Goal: Task Accomplishment & Management: Use online tool/utility

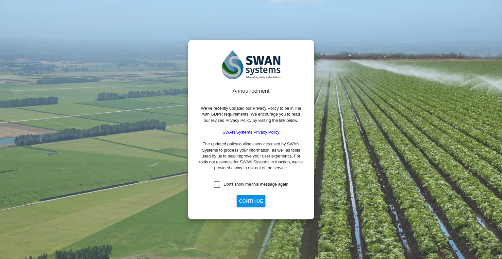
click at [244, 199] on button "Continue" at bounding box center [251, 201] width 29 height 12
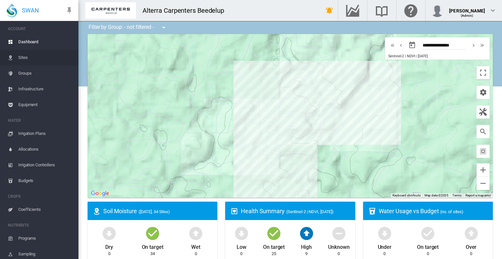
click at [25, 59] on span "Sites" at bounding box center [45, 58] width 55 height 16
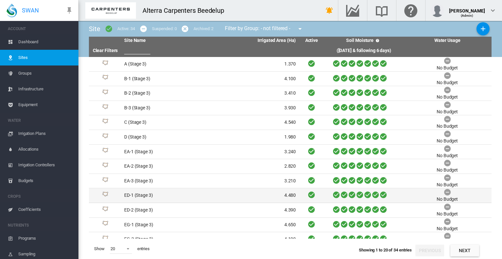
scroll to position [109, 0]
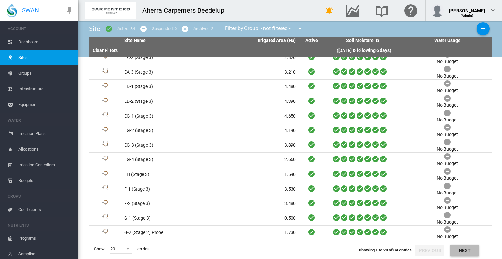
click at [468, 247] on button "Next" at bounding box center [464, 250] width 29 height 12
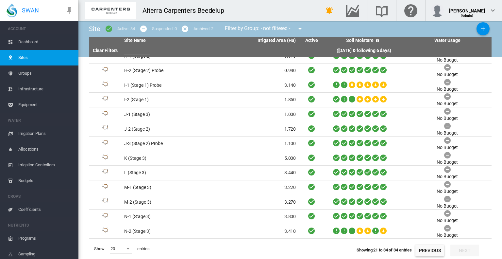
scroll to position [22, 0]
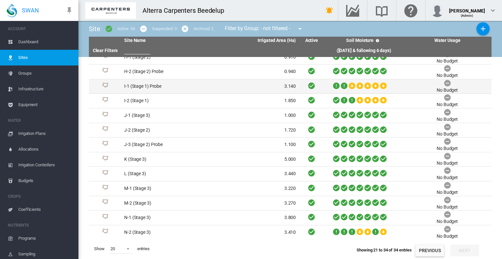
click at [172, 85] on td "I-1 (Stage 1) Probe" at bounding box center [166, 86] width 89 height 14
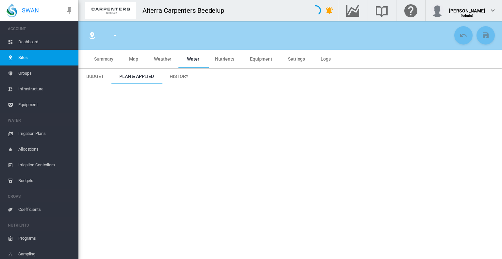
type input "**********"
type input "*****"
type input "*********"
type input "***"
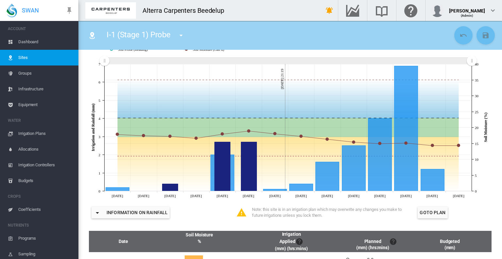
scroll to position [106, 0]
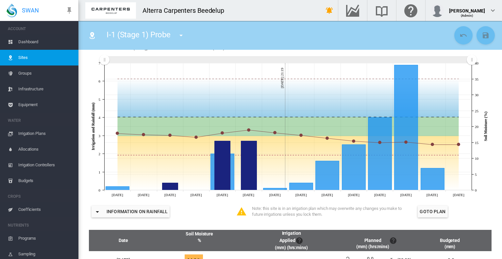
click at [179, 31] on button "button" at bounding box center [181, 35] width 13 height 13
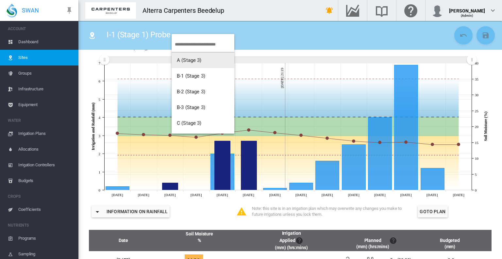
click at [269, 39] on md-backdrop at bounding box center [251, 129] width 502 height 259
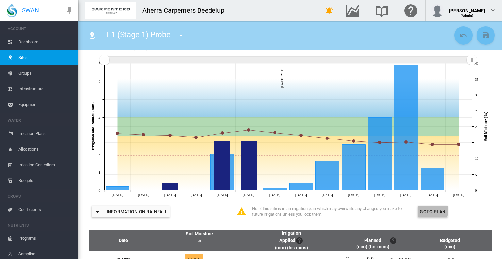
click at [427, 213] on button "Goto Plan" at bounding box center [433, 211] width 30 height 12
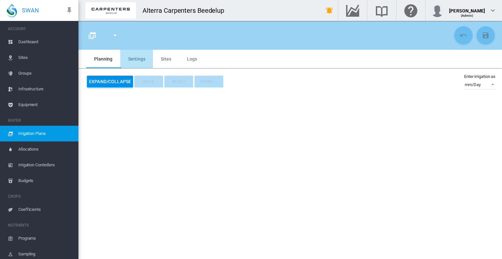
click at [135, 65] on md-tab-item "Settings" at bounding box center [136, 59] width 33 height 18
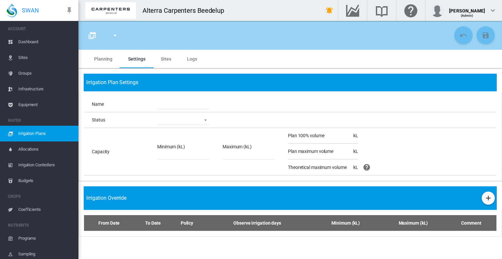
click at [170, 59] on md-tab-item "Sites" at bounding box center [166, 59] width 26 height 18
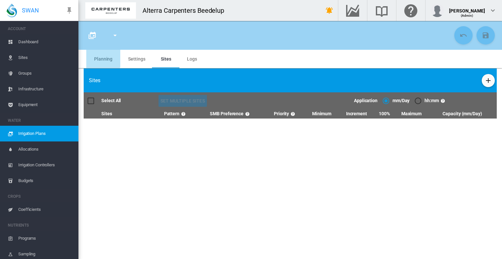
click at [103, 58] on md-tab-item "Planning" at bounding box center [103, 59] width 34 height 18
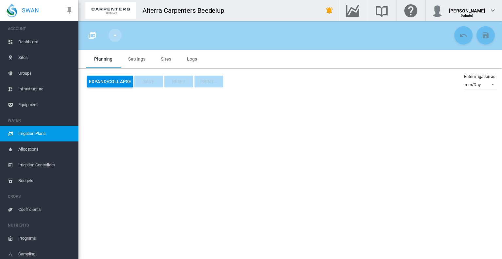
click at [112, 39] on button "button" at bounding box center [115, 35] width 13 height 13
click at [112, 39] on md-backdrop at bounding box center [251, 129] width 502 height 259
click at [38, 134] on span "Irrigation Plans" at bounding box center [45, 134] width 55 height 16
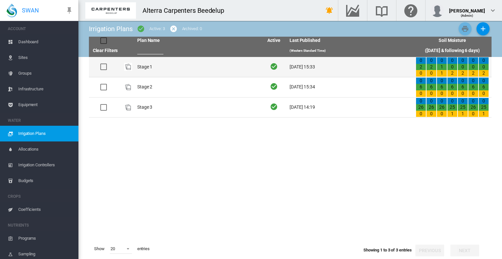
click at [149, 70] on td "Stage 1" at bounding box center [198, 67] width 126 height 20
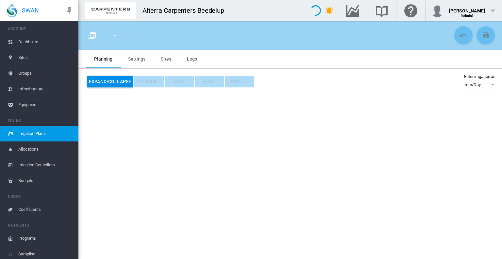
type input "*******"
type input "*"
type input "*****"
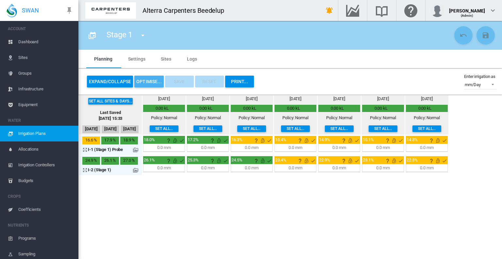
click at [149, 82] on button "OPTIMISE..." at bounding box center [148, 82] width 29 height 12
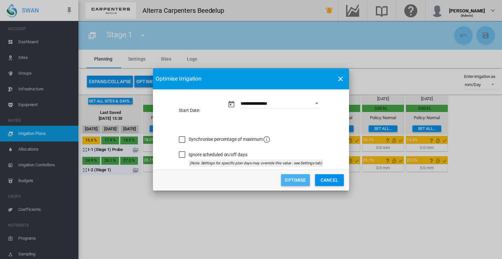
click at [290, 182] on button "Optimise" at bounding box center [295, 180] width 29 height 12
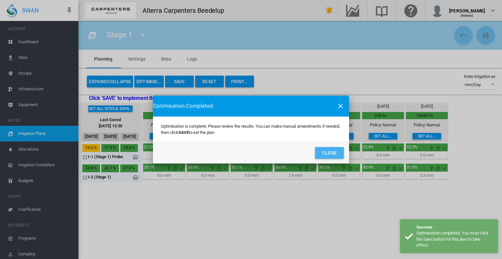
click at [330, 152] on button "Close" at bounding box center [329, 153] width 29 height 12
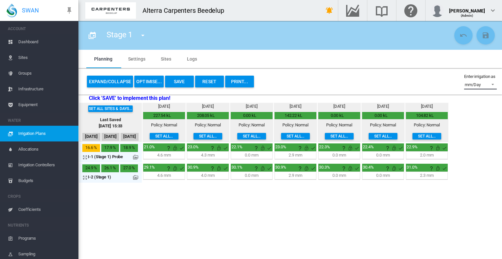
click at [495, 86] on md-select-value "mm/Day" at bounding box center [480, 84] width 33 height 10
click at [479, 99] on md-option "hh:mm" at bounding box center [477, 101] width 44 height 16
click at [494, 85] on span at bounding box center [491, 84] width 8 height 6
click at [140, 38] on md-backdrop at bounding box center [251, 129] width 502 height 259
click at [142, 37] on md-icon "icon-menu-down" at bounding box center [143, 35] width 8 height 8
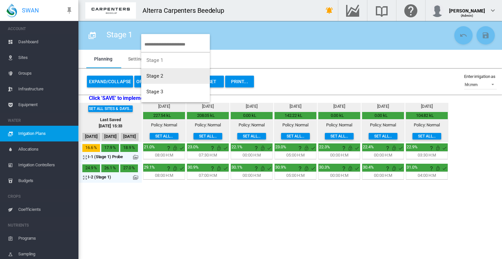
click at [157, 81] on button "Stage 2" at bounding box center [175, 76] width 69 height 16
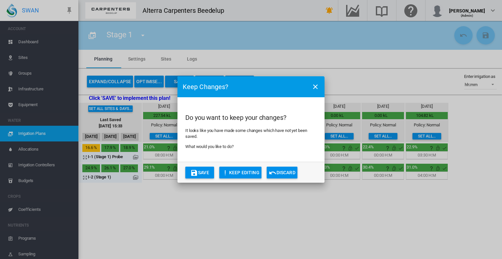
click at [203, 169] on button "Save" at bounding box center [199, 172] width 29 height 12
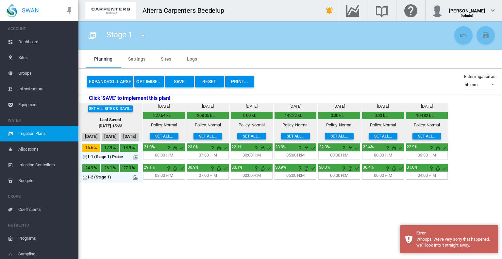
click at [336, 201] on section "Stage 1 Planning Logs" at bounding box center [290, 140] width 424 height 238
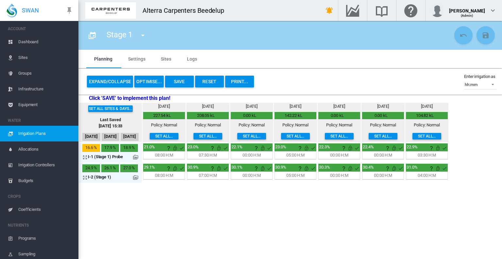
click at [191, 82] on button "Save" at bounding box center [179, 82] width 29 height 12
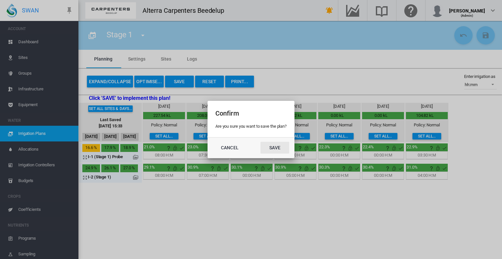
click at [272, 144] on button "Save" at bounding box center [275, 148] width 29 height 12
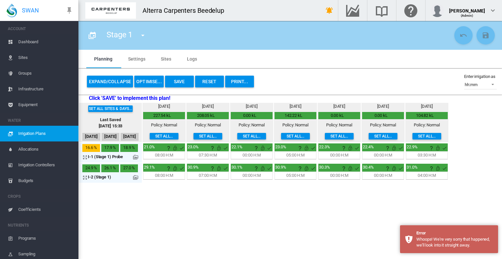
click at [144, 40] on button "button" at bounding box center [142, 35] width 13 height 13
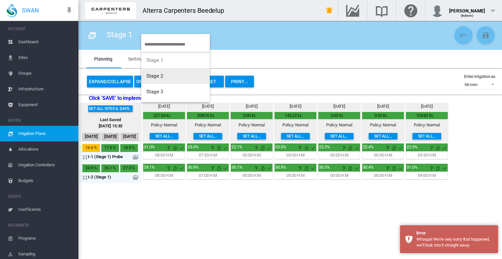
click at [156, 77] on span "Stage 2" at bounding box center [154, 76] width 17 height 6
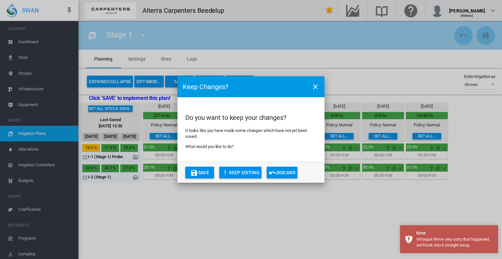
click at [277, 169] on md-icon "icon-undo" at bounding box center [273, 173] width 8 height 8
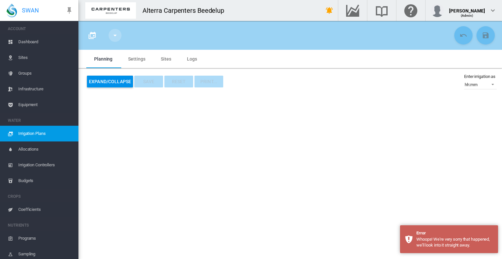
click at [114, 32] on md-icon "icon-menu-down" at bounding box center [115, 35] width 8 height 8
click at [152, 119] on md-backdrop at bounding box center [251, 129] width 502 height 259
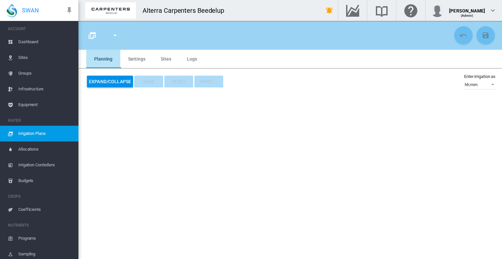
click at [106, 60] on md-tab-item "Planning" at bounding box center [103, 59] width 34 height 18
click at [40, 134] on span "Irrigation Plans" at bounding box center [45, 134] width 55 height 16
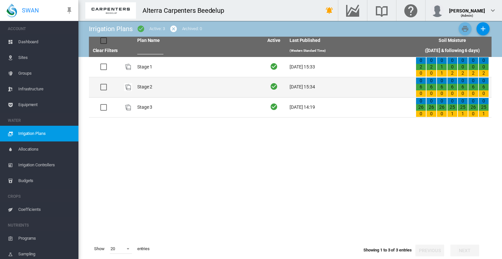
click at [151, 87] on td "Stage 2" at bounding box center [198, 87] width 126 height 20
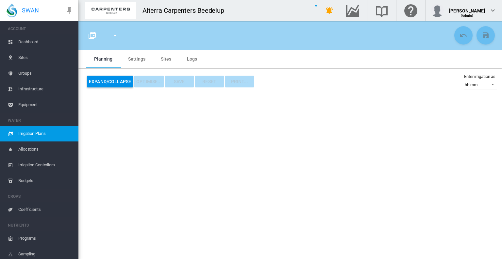
type input "*******"
type input "*"
type input "*****"
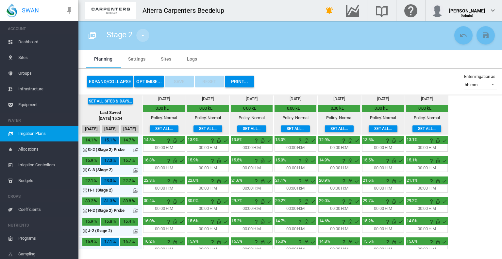
click at [144, 34] on md-icon "icon-menu-down" at bounding box center [143, 35] width 8 height 8
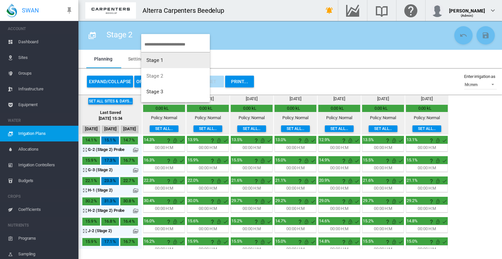
click at [163, 65] on button "Stage 1" at bounding box center [175, 60] width 69 height 16
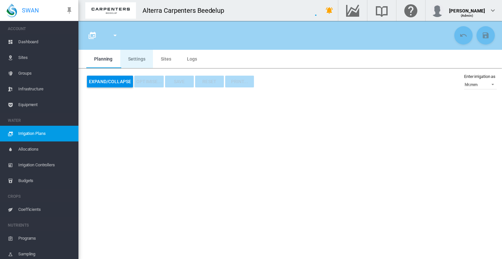
click at [139, 58] on md-tab-item "Settings" at bounding box center [136, 59] width 33 height 18
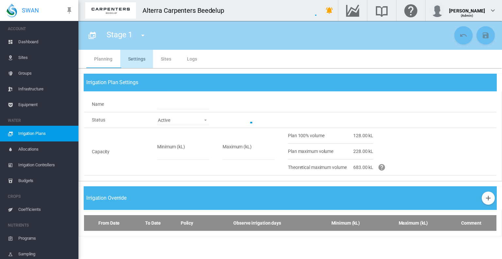
type input "*******"
type input "*"
type input "*****"
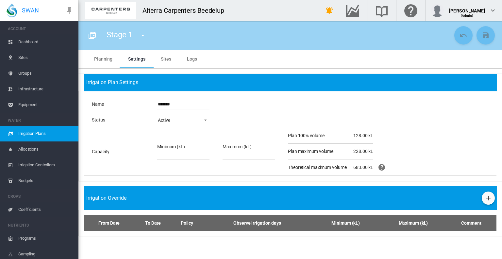
click at [159, 57] on md-tab-item "Sites" at bounding box center [166, 59] width 26 height 18
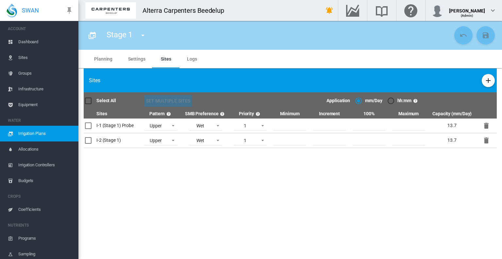
click at [140, 57] on md-tab-item "Settings" at bounding box center [136, 59] width 33 height 18
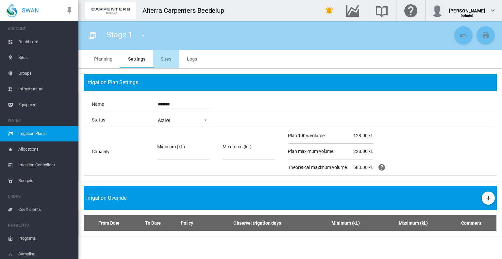
click at [171, 57] on md-tab-item "Sites" at bounding box center [166, 59] width 26 height 18
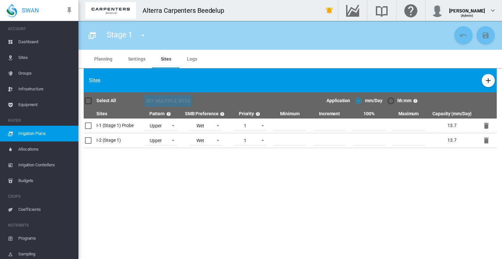
click at [223, 123] on td "Wet Wet Dry" at bounding box center [206, 125] width 50 height 15
click at [217, 125] on span at bounding box center [216, 125] width 8 height 6
click at [217, 125] on md-option "Wet" at bounding box center [207, 126] width 44 height 16
click at [176, 125] on md-select-value "Upper" at bounding box center [160, 126] width 33 height 10
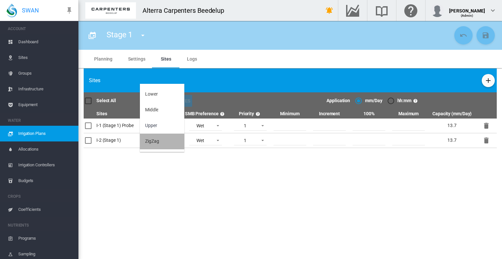
click at [160, 144] on md-option "ZigZag" at bounding box center [162, 141] width 44 height 16
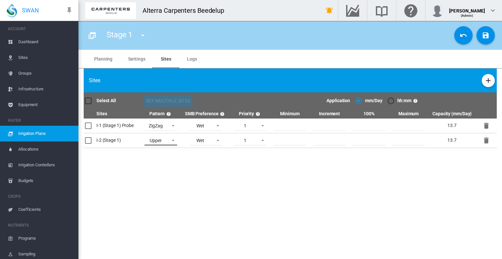
click at [175, 141] on span at bounding box center [171, 140] width 8 height 6
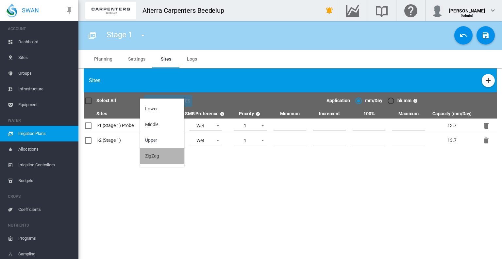
click at [160, 160] on md-option "ZigZag" at bounding box center [162, 156] width 44 height 16
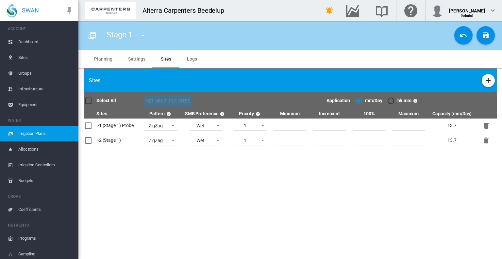
click at [473, 32] on div "Stage 1 Stage 1 Stage 2 Stage 3" at bounding box center [290, 35] width 413 height 18
click at [479, 33] on button "Save Changes" at bounding box center [486, 35] width 18 height 18
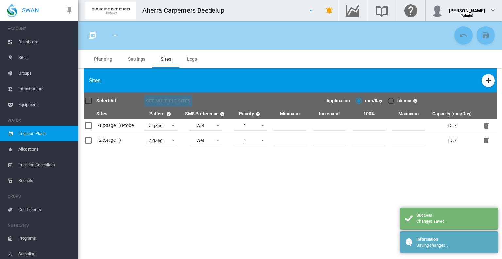
type input "*******"
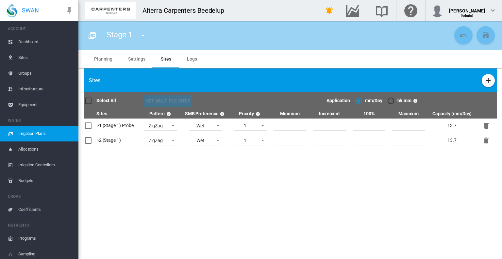
click at [106, 60] on md-tab-item "Planning" at bounding box center [103, 59] width 34 height 18
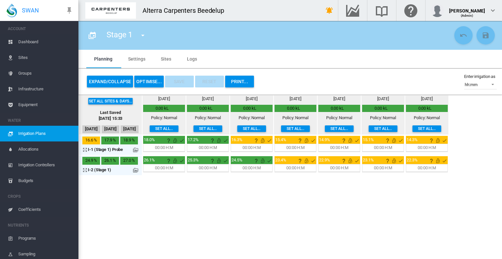
click at [145, 80] on button "OPTIMISE..." at bounding box center [148, 82] width 29 height 12
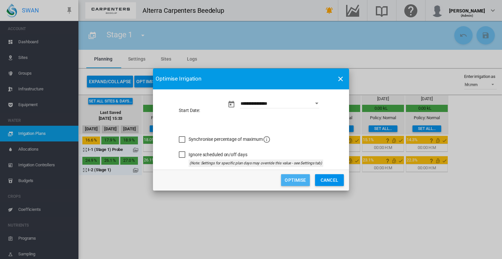
click at [288, 185] on button "Optimise" at bounding box center [295, 180] width 29 height 12
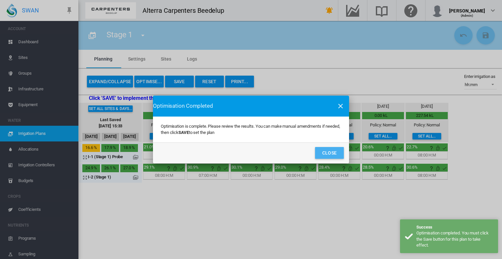
click at [323, 149] on button "Close" at bounding box center [329, 153] width 29 height 12
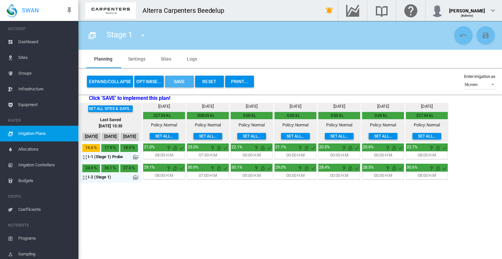
click at [182, 80] on button "Save" at bounding box center [179, 82] width 29 height 12
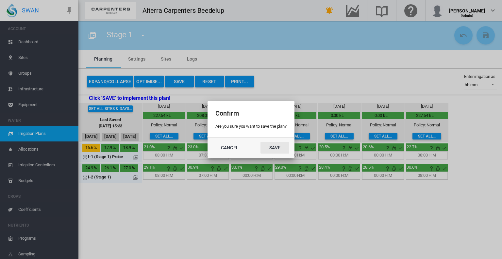
click at [275, 146] on button "Save" at bounding box center [275, 148] width 29 height 12
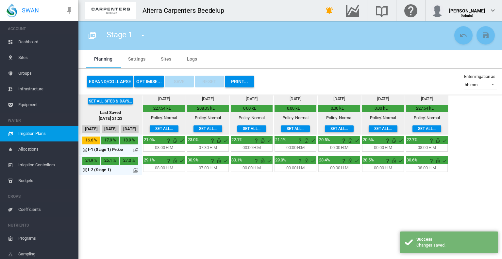
click at [143, 33] on md-icon "icon-menu-down" at bounding box center [143, 35] width 8 height 8
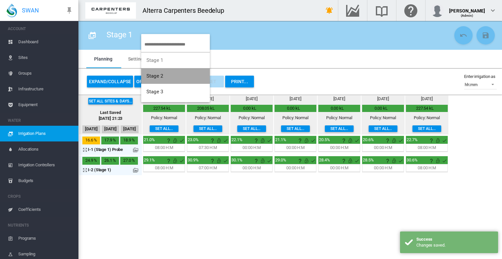
click at [161, 77] on span "Stage 2" at bounding box center [154, 76] width 17 height 6
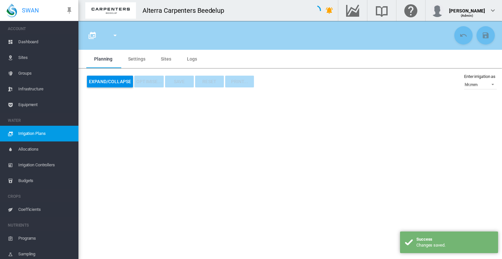
type input "*******"
type input "*"
type input "*****"
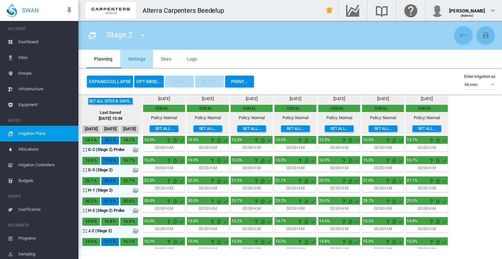
click at [135, 58] on md-tab-item "Settings" at bounding box center [136, 59] width 33 height 18
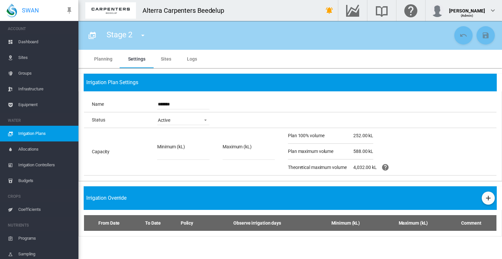
click at [161, 53] on md-tab-item "Sites" at bounding box center [166, 59] width 26 height 18
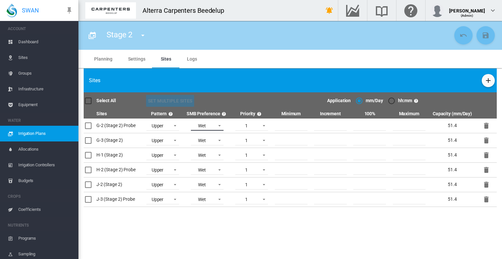
click at [220, 126] on span at bounding box center [218, 125] width 8 height 6
click at [173, 127] on md-backdrop at bounding box center [251, 129] width 502 height 259
click at [174, 124] on span at bounding box center [173, 125] width 8 height 6
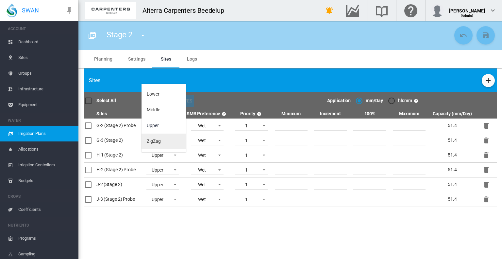
click at [164, 142] on md-option "ZigZag" at bounding box center [164, 141] width 44 height 16
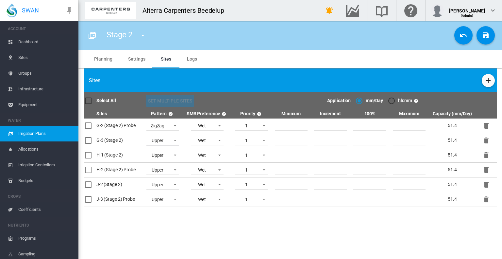
click at [178, 144] on md-select-value "Upper" at bounding box center [162, 140] width 33 height 10
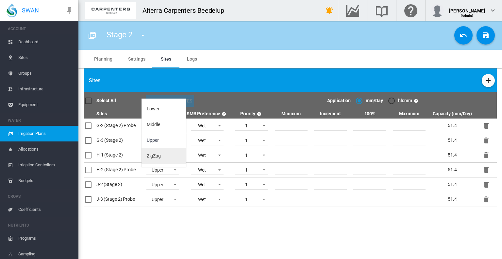
click at [166, 157] on md-option "ZigZag" at bounding box center [164, 156] width 44 height 16
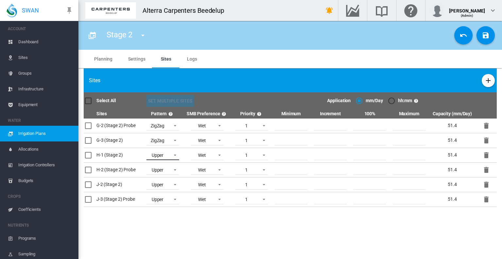
click at [177, 154] on span at bounding box center [173, 154] width 8 height 6
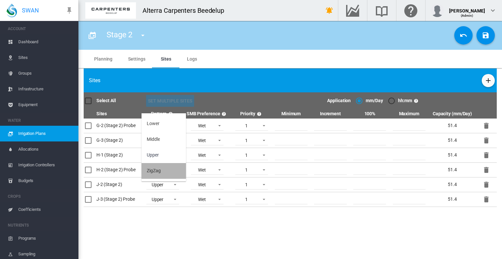
click at [161, 169] on md-option "ZigZag" at bounding box center [164, 171] width 44 height 16
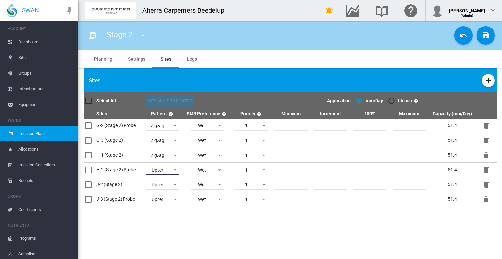
click at [177, 173] on md-select-value "Upper" at bounding box center [162, 170] width 33 height 10
click at [162, 187] on md-option "ZigZag" at bounding box center [164, 186] width 44 height 16
click at [174, 184] on span at bounding box center [173, 184] width 8 height 6
click at [158, 197] on div "ZigZag" at bounding box center [154, 200] width 14 height 7
click at [175, 198] on span at bounding box center [173, 198] width 8 height 6
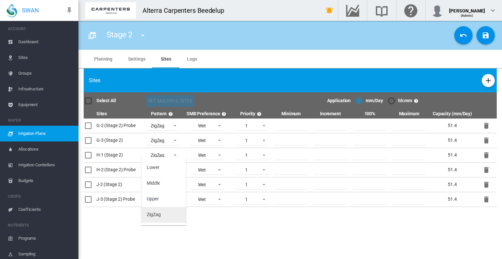
click at [160, 216] on div "ZigZag" at bounding box center [154, 214] width 14 height 7
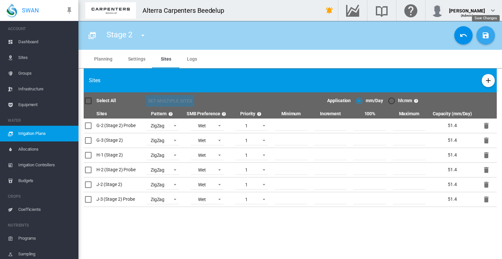
click at [487, 37] on md-icon "icon-content-save" at bounding box center [486, 35] width 8 height 8
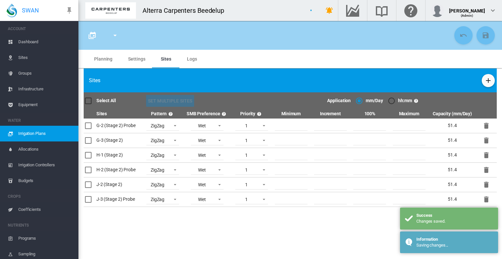
type input "*******"
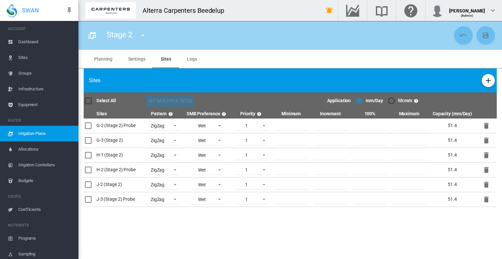
click at [101, 59] on md-tab-item "Planning" at bounding box center [103, 59] width 34 height 18
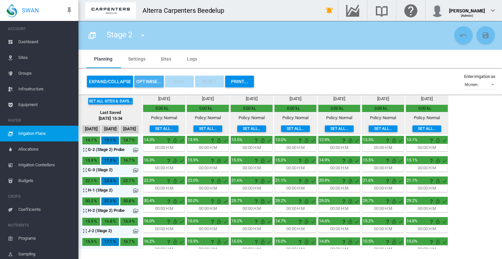
click at [145, 80] on button "OPTIMISE..." at bounding box center [148, 82] width 29 height 12
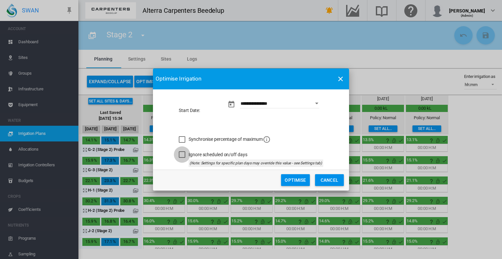
click at [181, 155] on div "Ignore scheduled on/off days" at bounding box center [182, 154] width 7 height 7
click at [271, 139] on md-icon "icon-information-outline" at bounding box center [267, 139] width 8 height 8
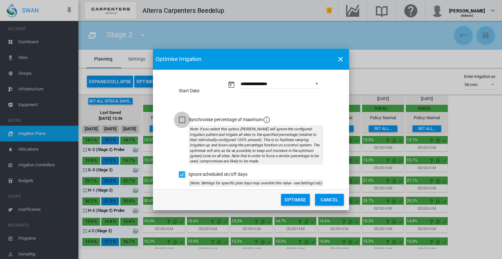
click at [182, 119] on div "Synchronise percentage of maximum" at bounding box center [182, 119] width 7 height 7
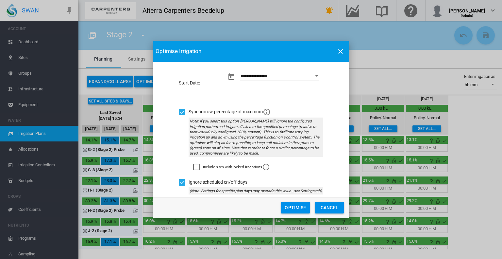
click at [184, 112] on div "Synchronise percentage of maximum" at bounding box center [182, 112] width 7 height 7
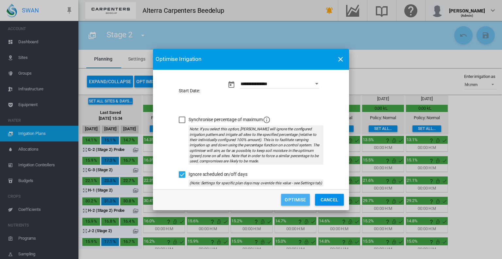
click at [296, 196] on button "Optimise" at bounding box center [295, 200] width 29 height 12
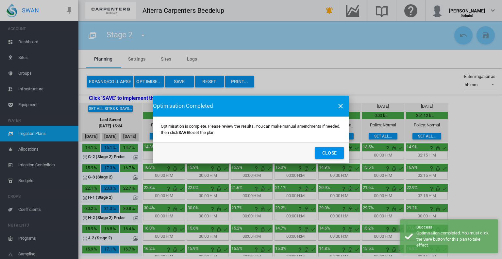
click at [326, 152] on button "Close" at bounding box center [329, 153] width 29 height 12
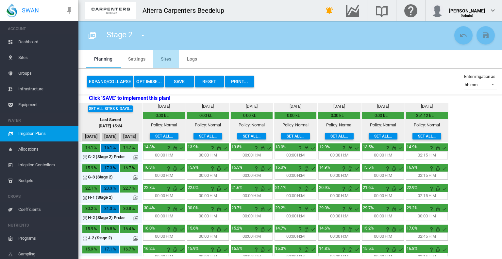
click at [162, 59] on md-tab-item "Sites" at bounding box center [166, 59] width 26 height 18
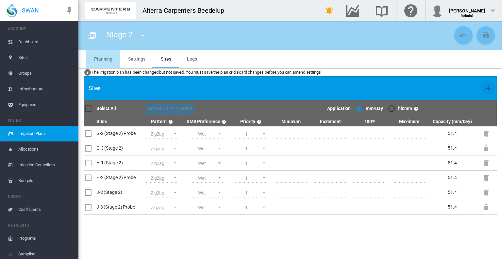
click at [103, 57] on md-tab-item "Planning" at bounding box center [103, 59] width 34 height 18
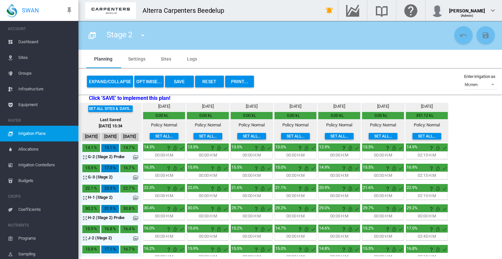
click at [210, 80] on button "Reset" at bounding box center [209, 82] width 29 height 12
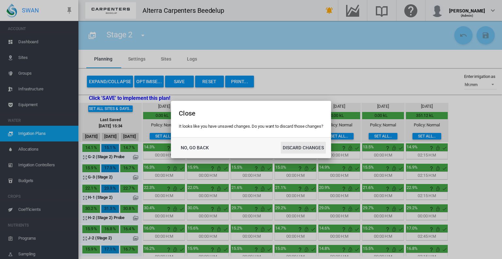
click at [295, 143] on button "DISCARD CHANGES" at bounding box center [303, 148] width 45 height 12
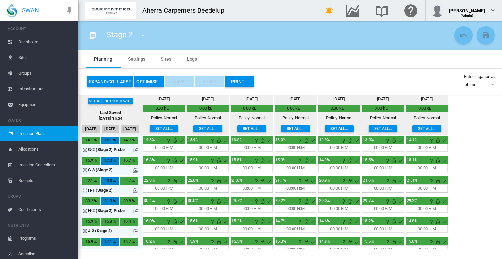
click at [139, 60] on md-tab-item "Settings" at bounding box center [136, 59] width 33 height 18
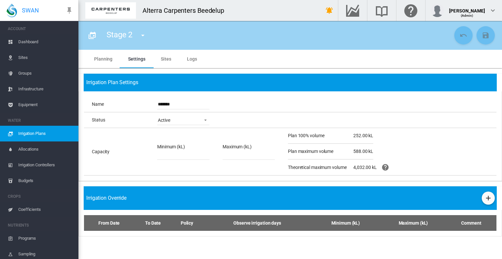
click at [161, 59] on md-tab-item "Sites" at bounding box center [166, 59] width 26 height 18
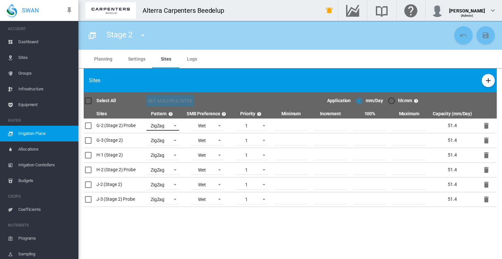
click at [173, 126] on span at bounding box center [173, 125] width 8 height 6
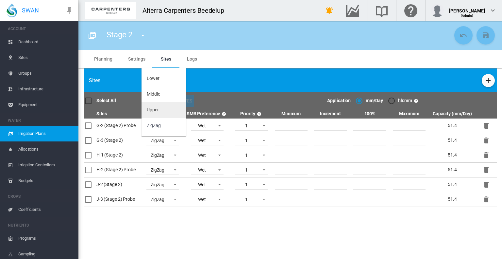
click at [160, 110] on md-option "Upper" at bounding box center [164, 110] width 44 height 16
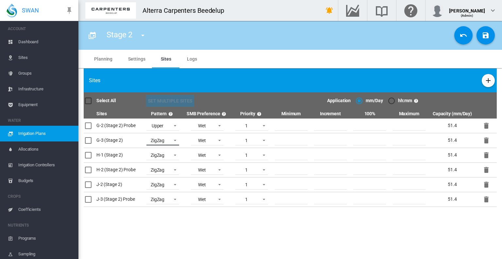
click at [166, 139] on span "ZigZag" at bounding box center [157, 140] width 21 height 7
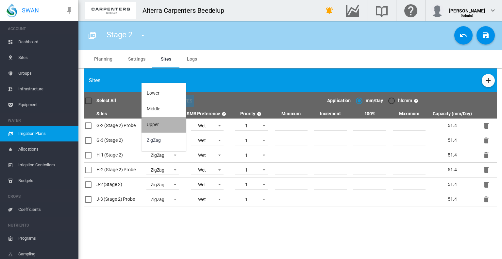
click at [159, 123] on md-option "Upper" at bounding box center [164, 125] width 44 height 16
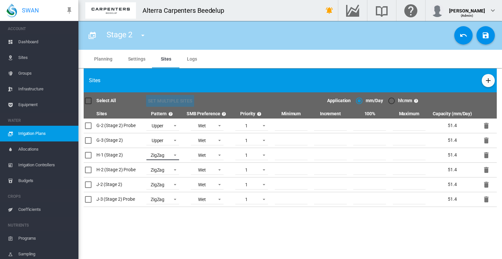
click at [164, 154] on div "ZigZag" at bounding box center [158, 154] width 14 height 5
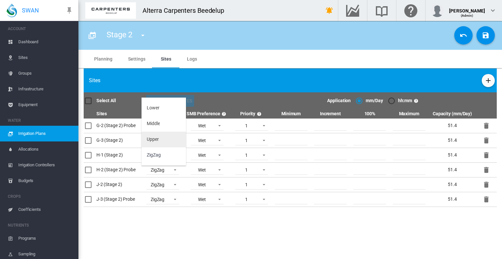
click at [162, 144] on md-option "Upper" at bounding box center [164, 139] width 44 height 16
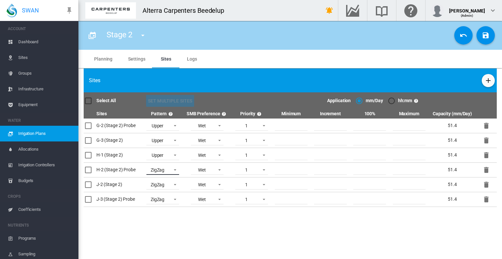
click at [166, 168] on span "ZigZag" at bounding box center [157, 170] width 21 height 7
click at [160, 152] on md-option "Upper" at bounding box center [164, 154] width 44 height 16
click at [164, 178] on td "ZigZag" at bounding box center [162, 184] width 39 height 15
click at [162, 181] on md-select-value "ZigZag" at bounding box center [162, 184] width 33 height 10
click at [160, 171] on md-option "Upper" at bounding box center [164, 169] width 44 height 16
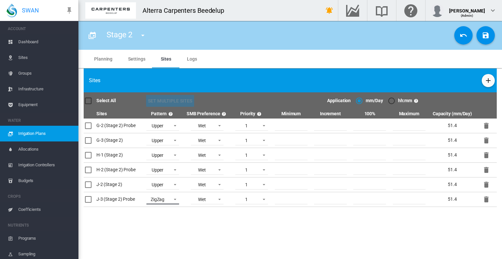
click at [164, 198] on div "ZigZag" at bounding box center [158, 198] width 14 height 5
click at [162, 185] on md-option "Upper" at bounding box center [164, 183] width 44 height 16
click at [488, 32] on md-icon "icon-content-save" at bounding box center [486, 35] width 8 height 8
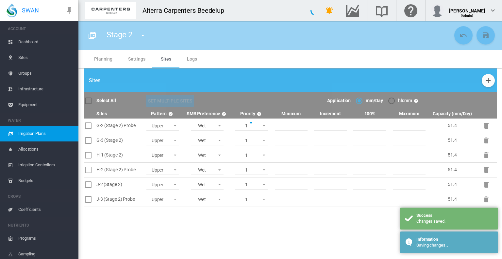
type input "*******"
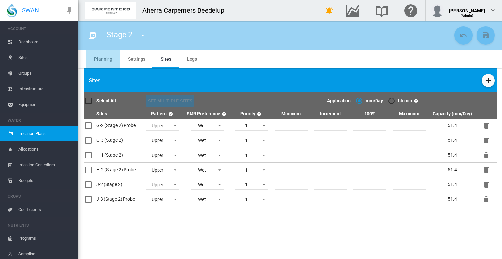
click at [102, 57] on md-tab-item "Planning" at bounding box center [103, 59] width 34 height 18
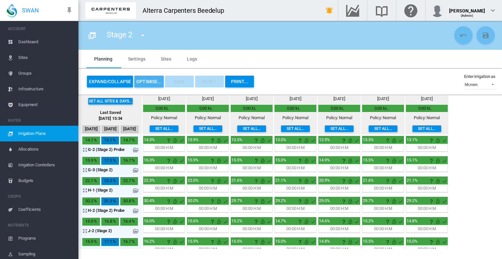
click at [150, 83] on button "OPTIMISE..." at bounding box center [148, 82] width 29 height 12
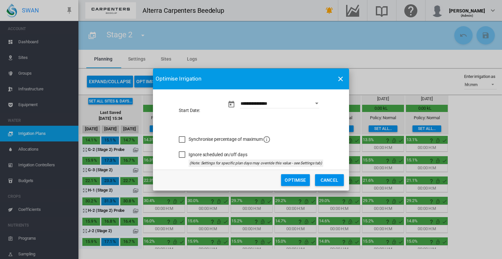
click at [283, 178] on button "Optimise" at bounding box center [295, 180] width 29 height 12
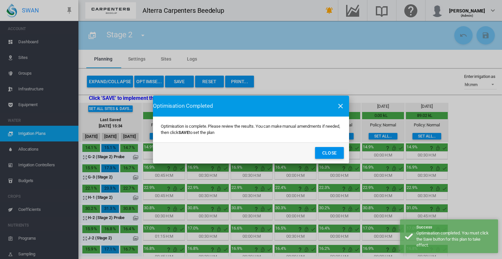
click at [323, 155] on button "Close" at bounding box center [329, 153] width 29 height 12
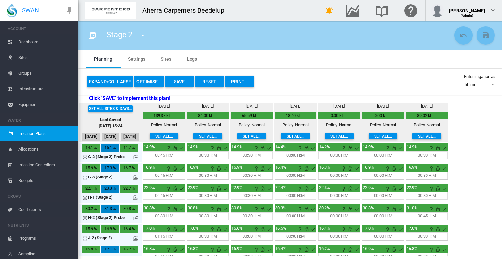
scroll to position [7, 0]
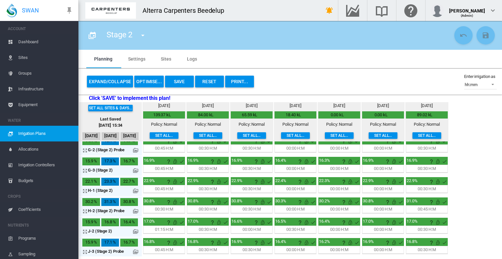
click at [182, 86] on button "Save" at bounding box center [179, 82] width 29 height 12
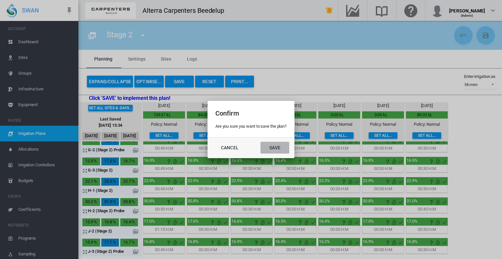
click at [275, 145] on button "Save" at bounding box center [275, 148] width 29 height 12
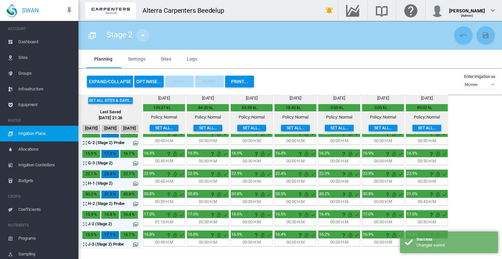
click at [142, 41] on button "button" at bounding box center [142, 35] width 13 height 13
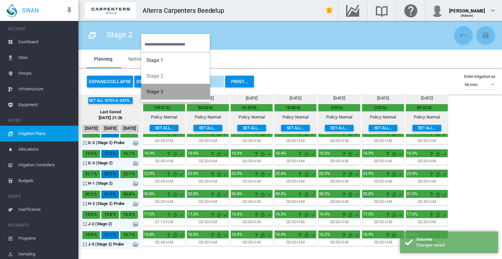
click at [166, 93] on button "Stage 3" at bounding box center [175, 92] width 69 height 16
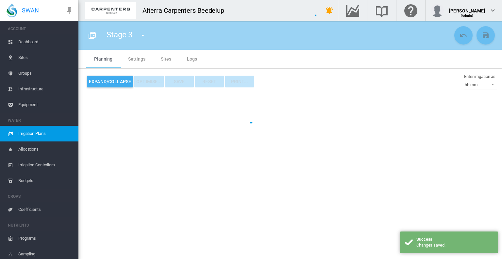
type input "*******"
type input "*"
type input "*****"
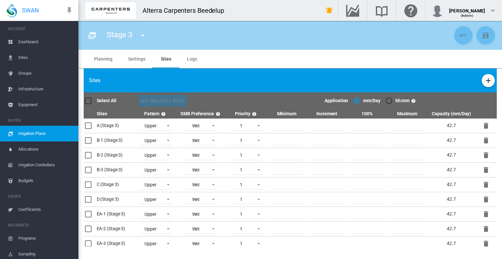
click at [96, 56] on md-tab-item "Planning" at bounding box center [103, 59] width 34 height 18
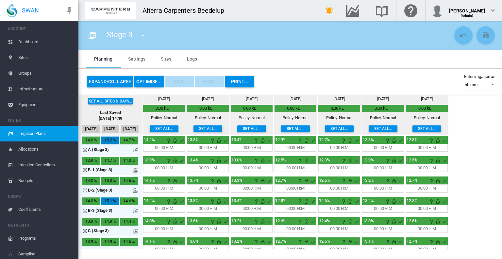
click at [148, 82] on button "OPTIMISE..." at bounding box center [148, 82] width 29 height 12
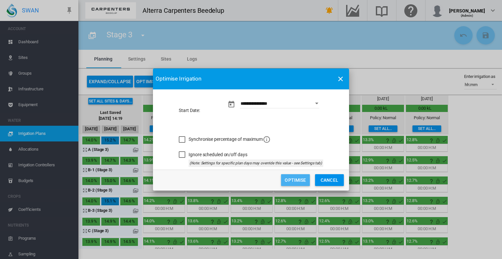
click at [296, 180] on button "Optimise" at bounding box center [295, 180] width 29 height 12
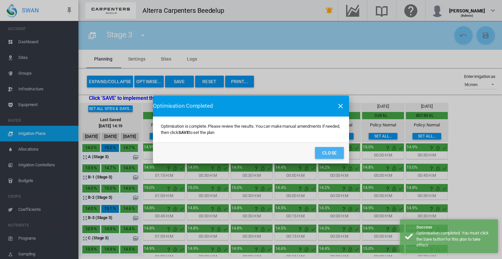
click at [326, 150] on button "Close" at bounding box center [329, 153] width 29 height 12
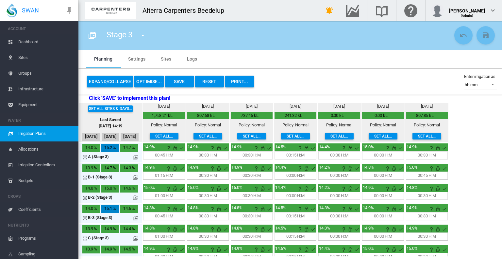
click at [188, 79] on button "Save" at bounding box center [179, 82] width 29 height 12
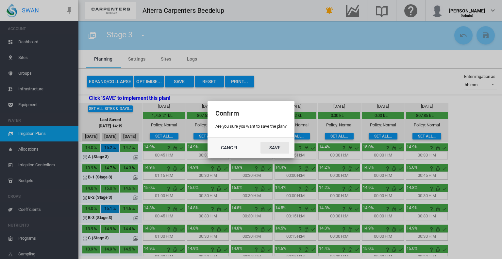
click at [276, 146] on button "Save" at bounding box center [275, 148] width 29 height 12
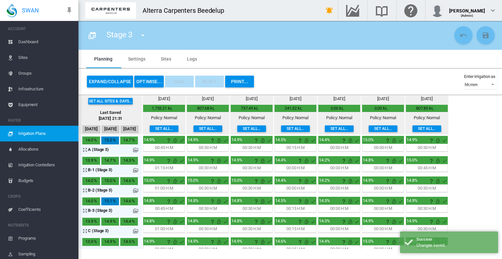
click at [33, 40] on span "Dashboard" at bounding box center [45, 42] width 55 height 16
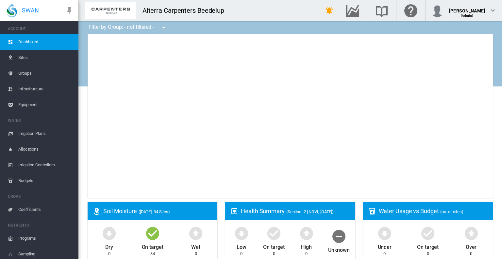
type input "**********"
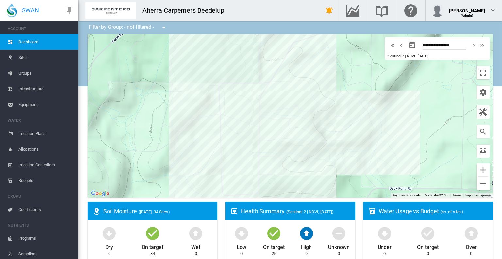
drag, startPoint x: 370, startPoint y: 127, endPoint x: 208, endPoint y: 171, distance: 168.3
click at [208, 171] on div at bounding box center [290, 115] width 405 height 163
